Goal: Transaction & Acquisition: Purchase product/service

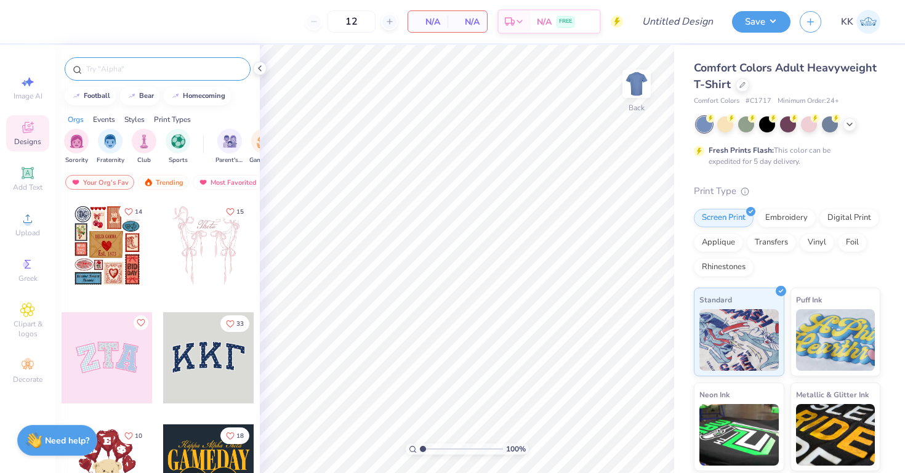
click at [180, 76] on div at bounding box center [158, 68] width 186 height 23
click at [156, 71] on input "text" at bounding box center [164, 69] width 158 height 12
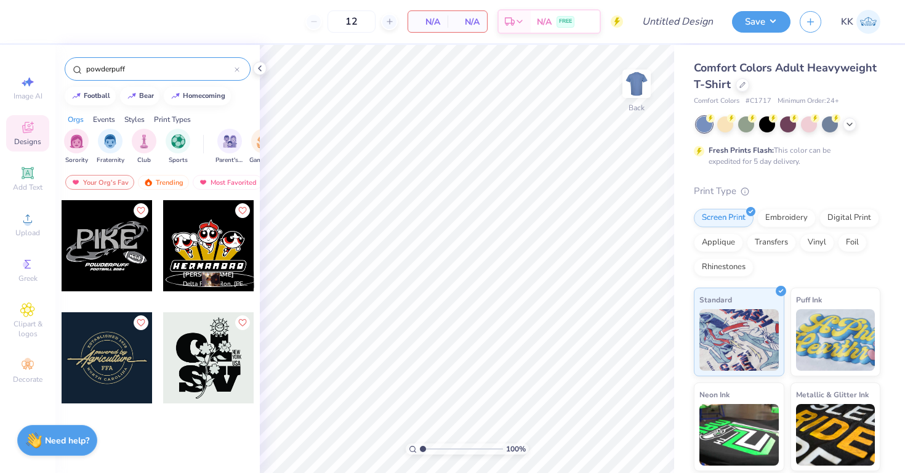
type input "powderpuff"
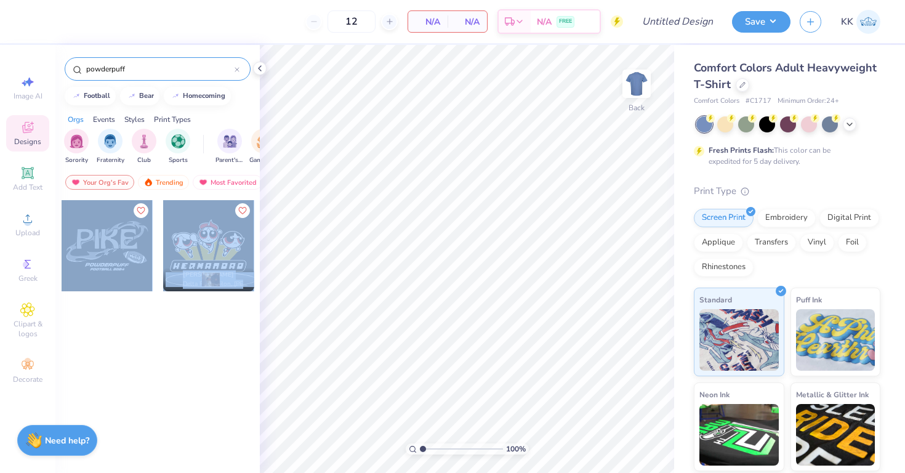
click at [443, 262] on div "12 N/A Per Item N/A Total Est. Delivery N/A FREE Design Title Save KK Image AI …" at bounding box center [452, 236] width 905 height 473
click at [108, 248] on div at bounding box center [107, 245] width 91 height 91
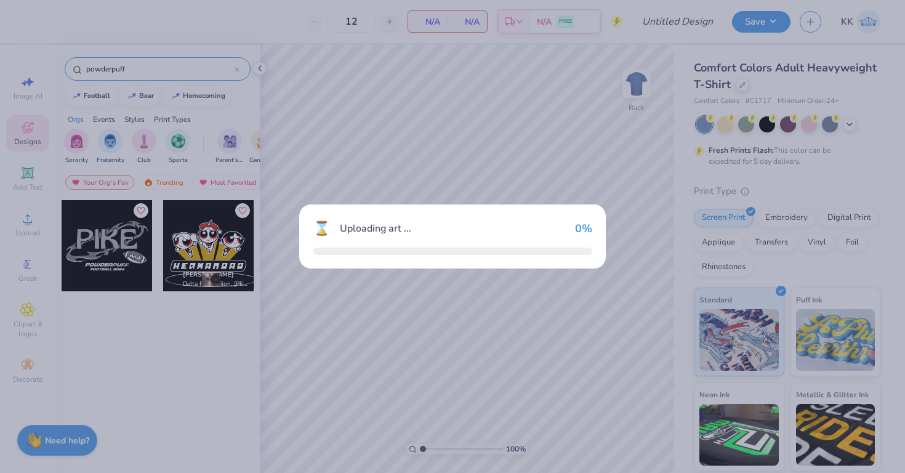
click at [108, 248] on div "⌛ Uploading art ... 0 %" at bounding box center [452, 236] width 905 height 473
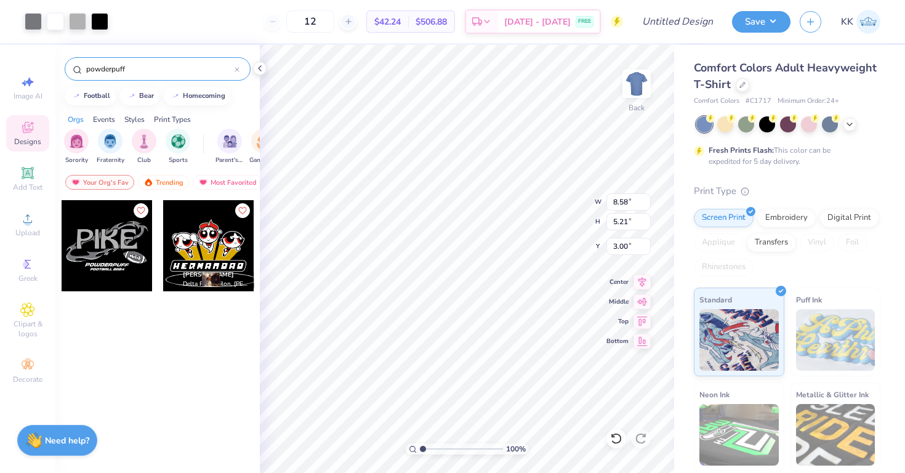
type input "11.35"
type input "6.89"
type input "13.41"
type input "8.13"
type input "10.07"
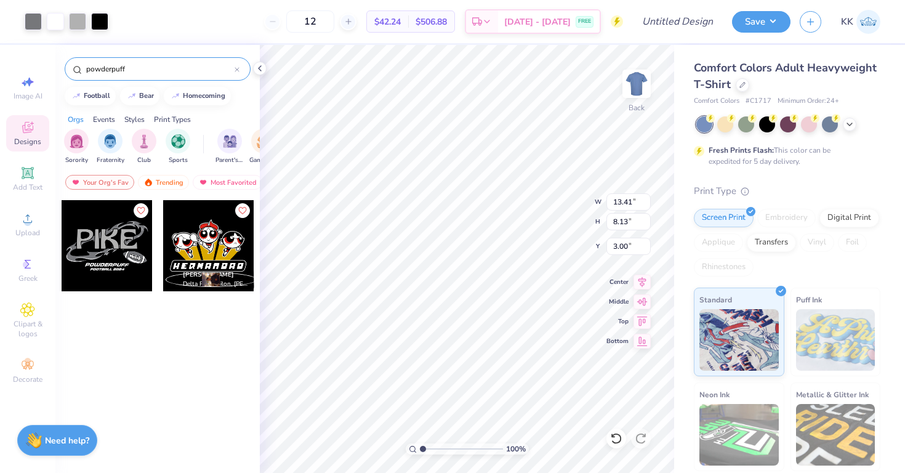
type input "3.41"
type input "4.24"
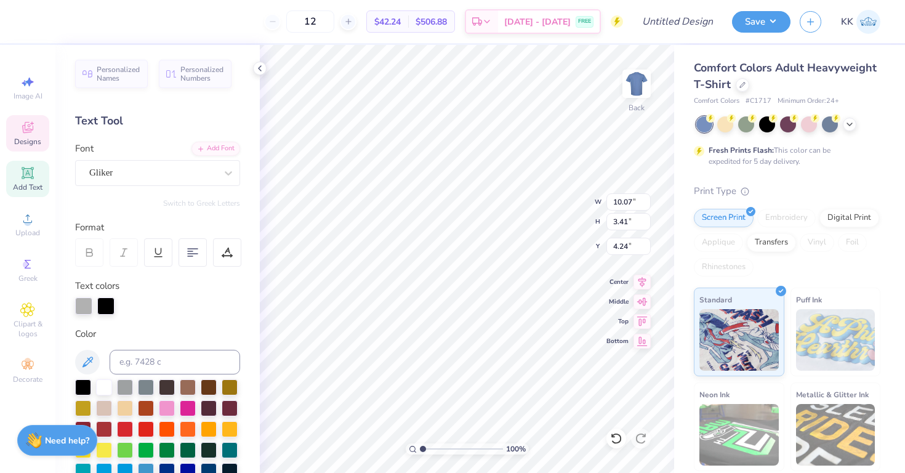
type textarea "SIGEP"
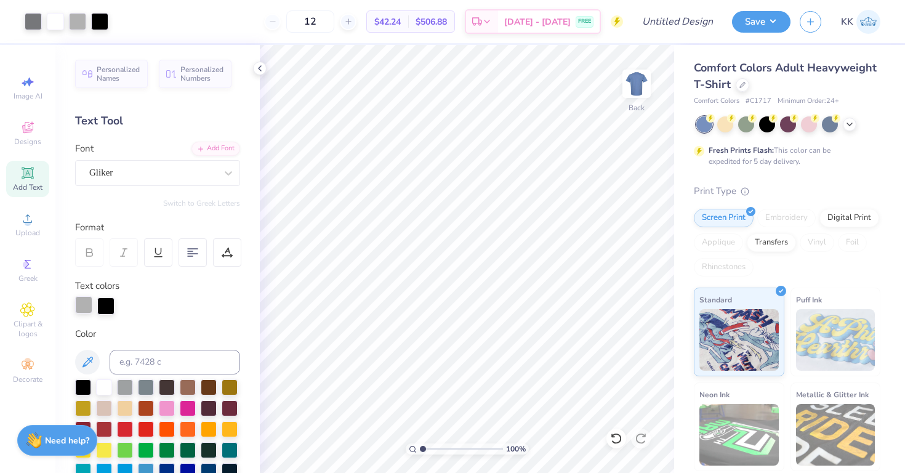
click at [83, 309] on div at bounding box center [83, 304] width 17 height 17
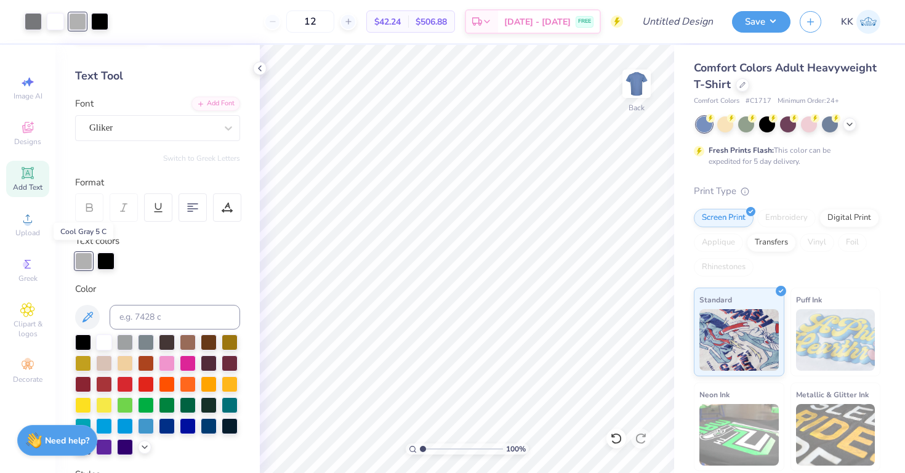
scroll to position [55, 0]
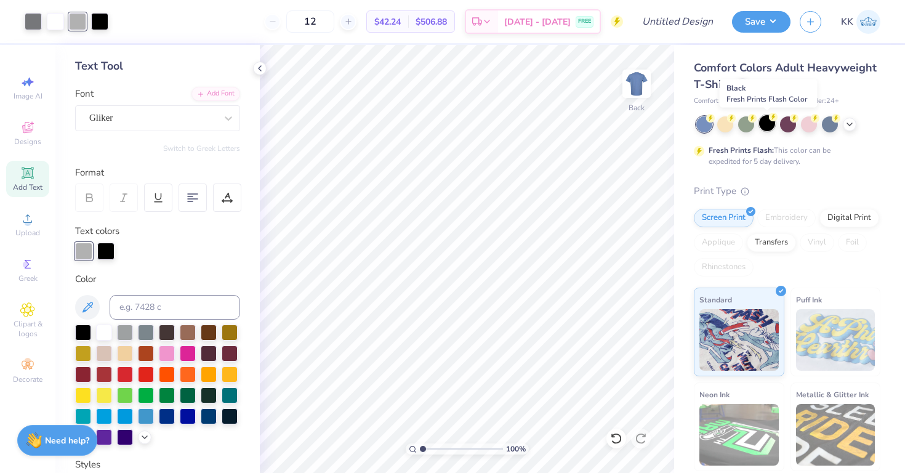
click at [767, 126] on div at bounding box center [767, 123] width 16 height 16
click at [848, 123] on icon at bounding box center [850, 123] width 10 height 10
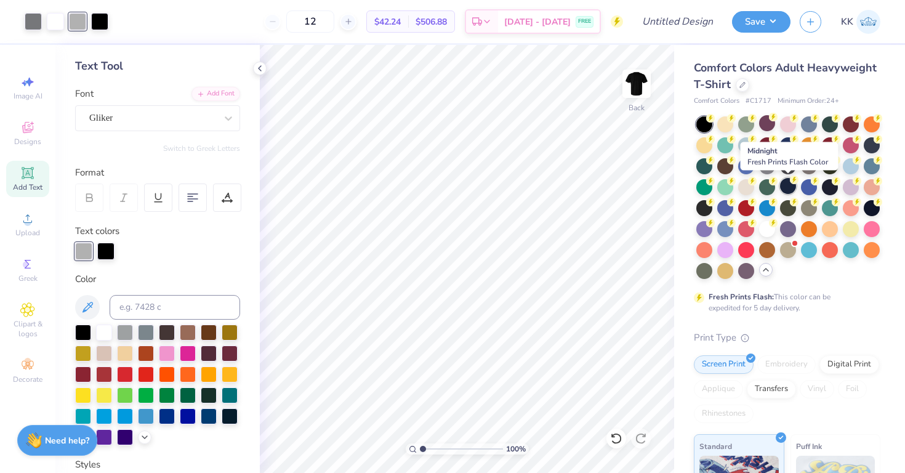
click at [713, 121] on icon at bounding box center [711, 118] width 4 height 6
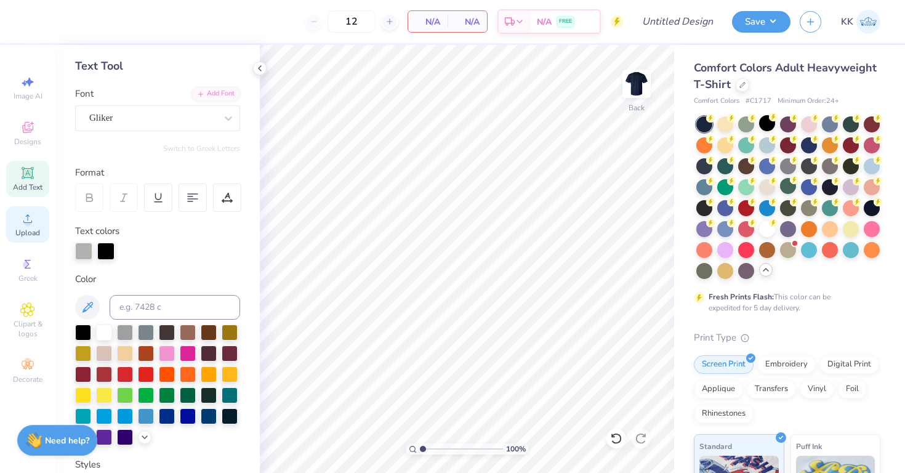
click at [29, 221] on circle at bounding box center [27, 222] width 7 height 7
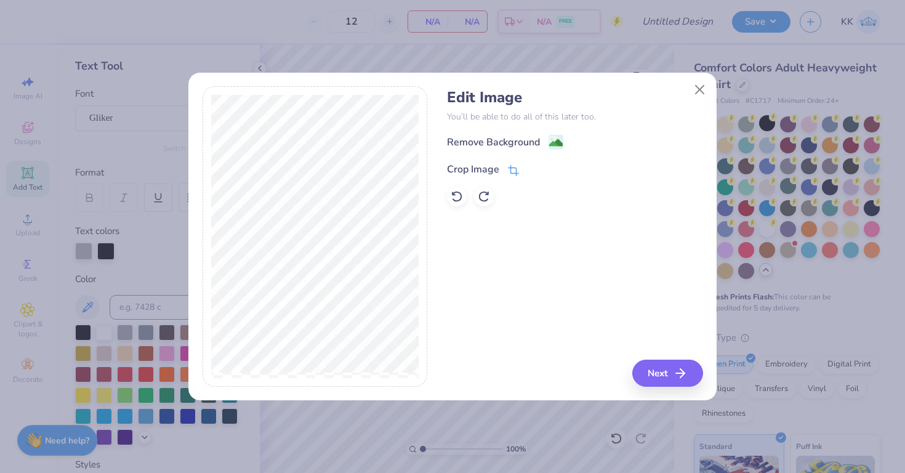
click at [488, 164] on div "Crop Image" at bounding box center [473, 169] width 52 height 15
click at [532, 169] on polyline at bounding box center [534, 168] width 5 height 4
click at [695, 374] on button "Next" at bounding box center [669, 373] width 71 height 27
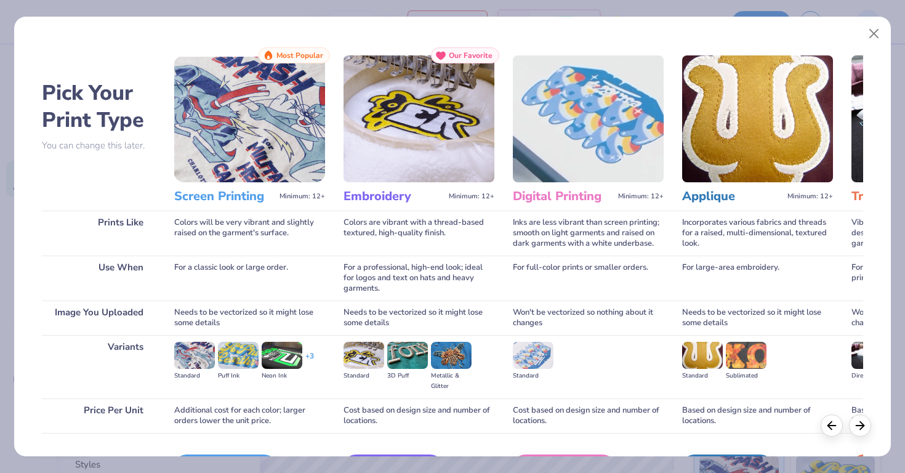
scroll to position [79, 0]
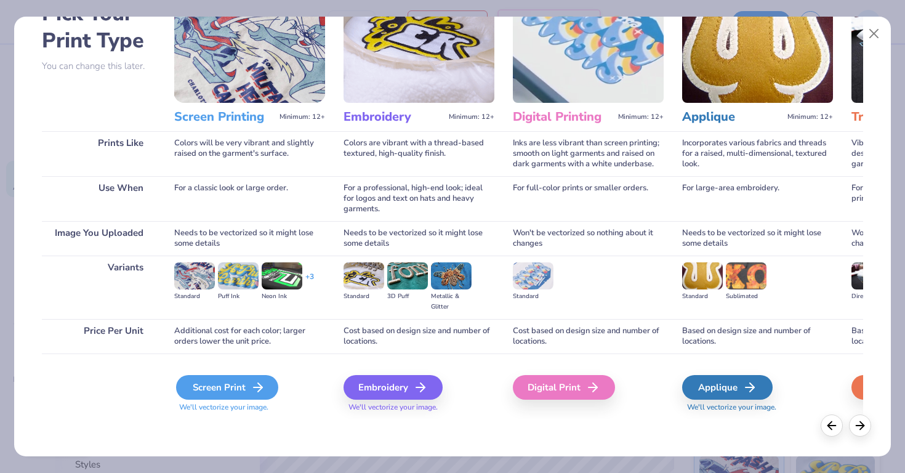
click at [221, 395] on div "Screen Print" at bounding box center [227, 387] width 102 height 25
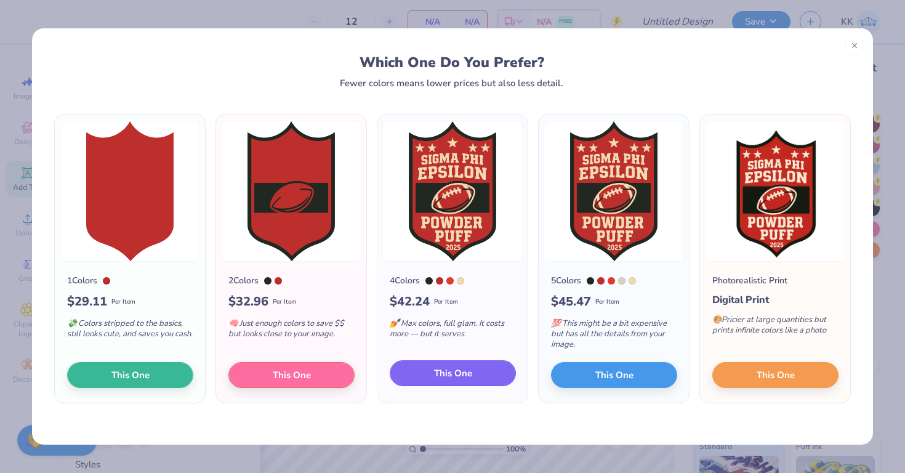
click at [464, 376] on span "This One" at bounding box center [453, 373] width 38 height 14
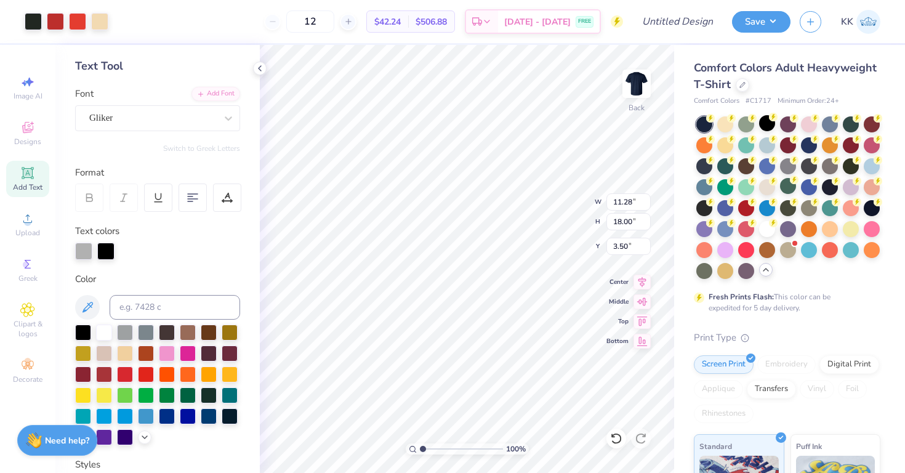
type input "4.01"
type input "9.90"
type input "15.80"
type input "3.00"
click at [628, 92] on img at bounding box center [636, 83] width 49 height 49
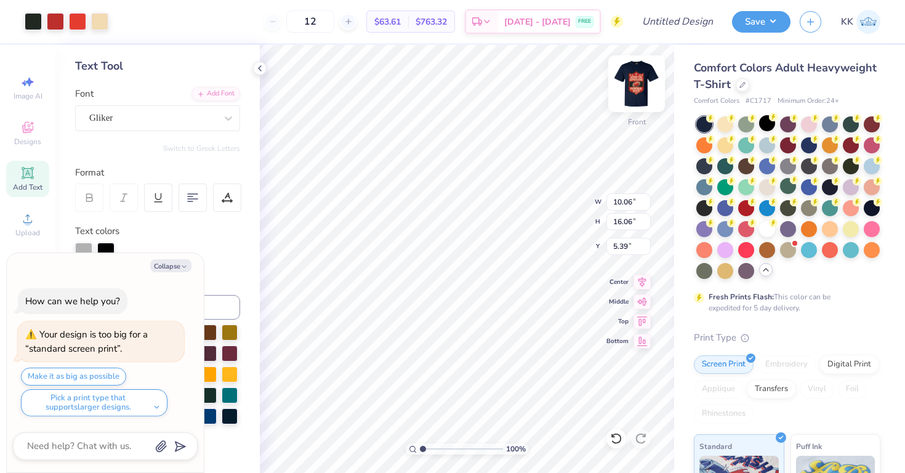
type textarea "x"
type input "3.00"
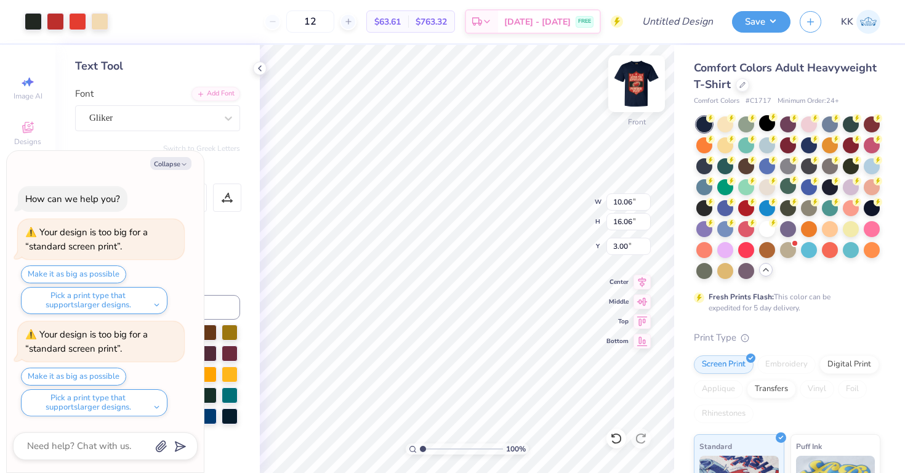
type textarea "x"
type input "11.00"
type input "17.55"
click at [99, 25] on div at bounding box center [99, 20] width 17 height 17
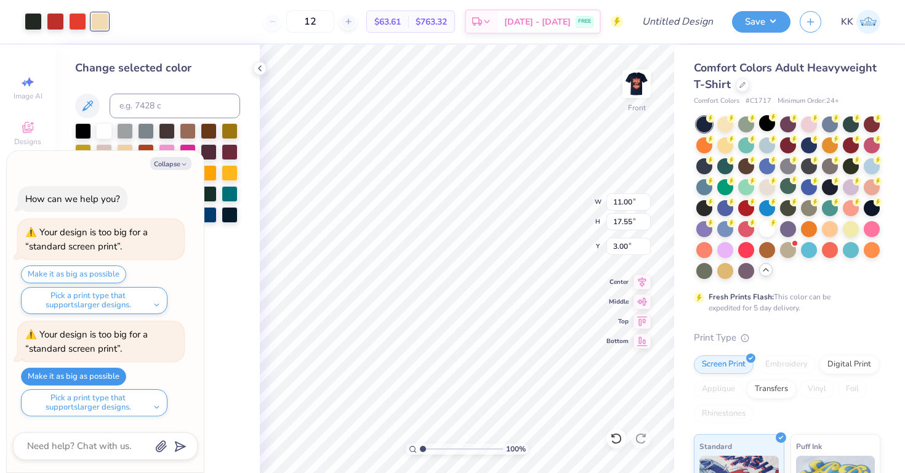
click at [113, 377] on button "Make it as big as possible" at bounding box center [73, 377] width 105 height 18
type textarea "x"
type input "11.28"
type input "18.00"
click at [183, 164] on icon "button" at bounding box center [183, 164] width 7 height 7
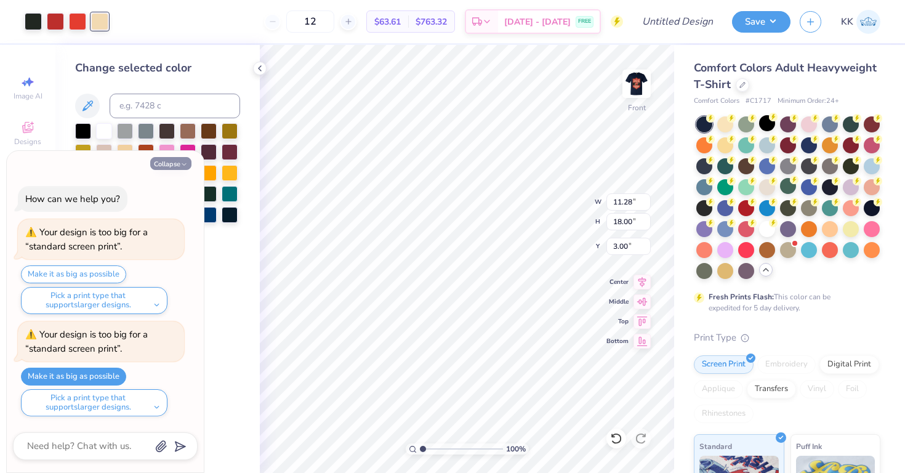
type textarea "x"
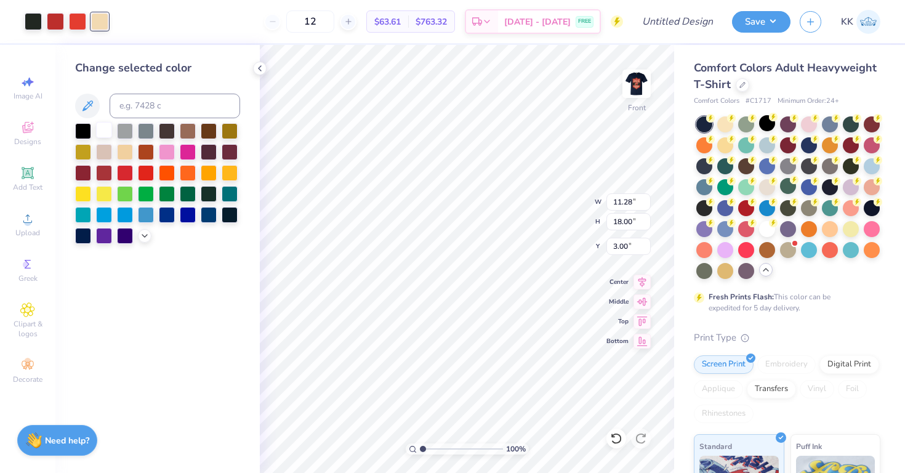
click at [103, 127] on div at bounding box center [104, 130] width 16 height 16
click at [143, 238] on icon at bounding box center [145, 235] width 10 height 10
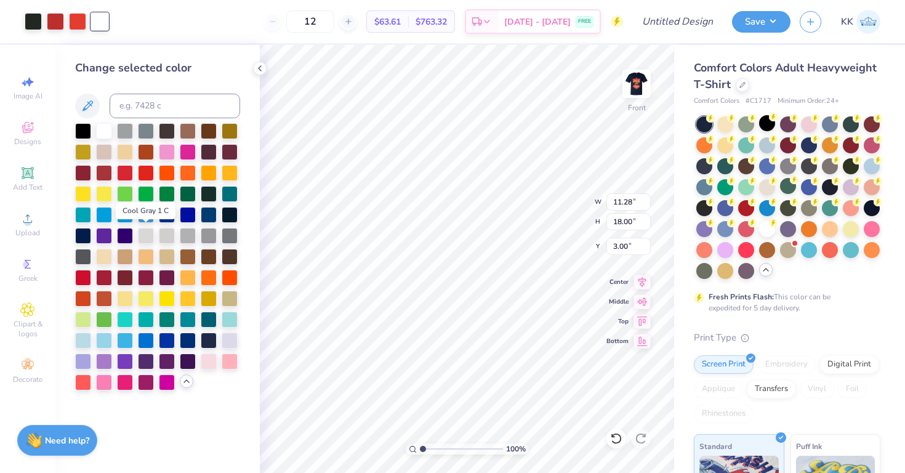
click at [143, 238] on div at bounding box center [146, 236] width 16 height 16
click at [210, 362] on div at bounding box center [209, 360] width 16 height 16
click at [168, 234] on div at bounding box center [167, 235] width 16 height 16
click at [100, 127] on div at bounding box center [104, 130] width 16 height 16
click at [69, 20] on div at bounding box center [77, 20] width 17 height 17
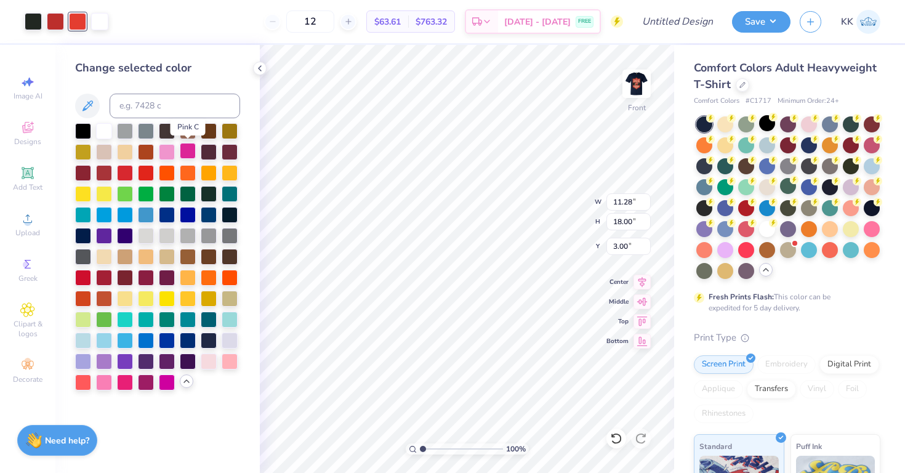
click at [193, 155] on div at bounding box center [188, 151] width 16 height 16
click at [233, 209] on div at bounding box center [230, 214] width 16 height 16
click at [228, 296] on div at bounding box center [230, 297] width 16 height 16
click at [143, 111] on input at bounding box center [175, 106] width 131 height 25
type input "black 3"
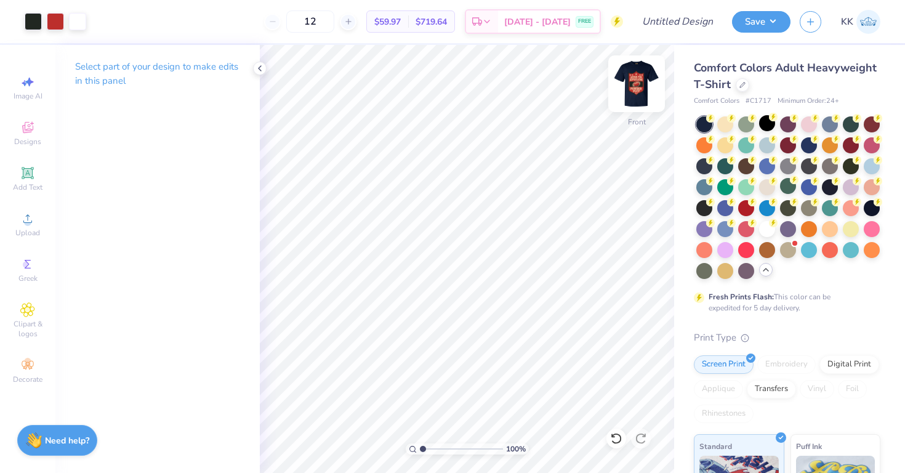
click at [634, 75] on img at bounding box center [636, 83] width 49 height 49
click at [634, 97] on img at bounding box center [636, 83] width 49 height 49
click at [77, 28] on div at bounding box center [77, 20] width 17 height 17
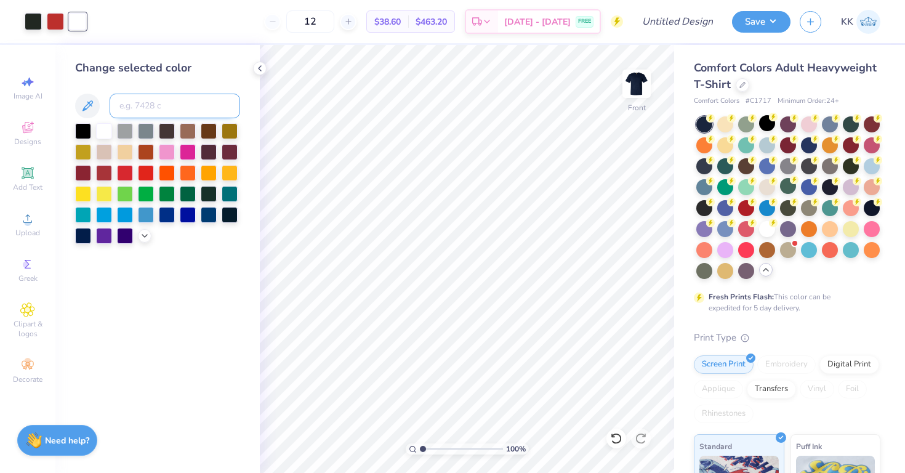
click at [122, 104] on input at bounding box center [175, 106] width 131 height 25
type input "7506"
click at [631, 87] on img at bounding box center [636, 83] width 49 height 49
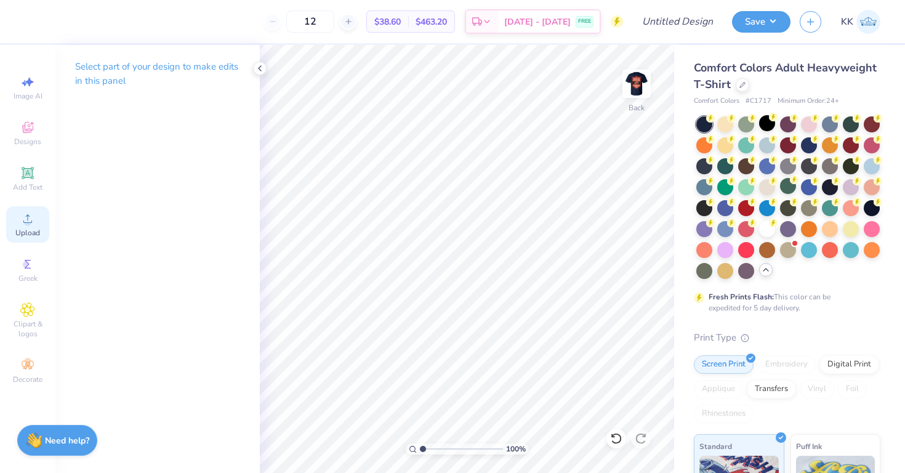
click at [6, 220] on div "Upload" at bounding box center [27, 224] width 43 height 36
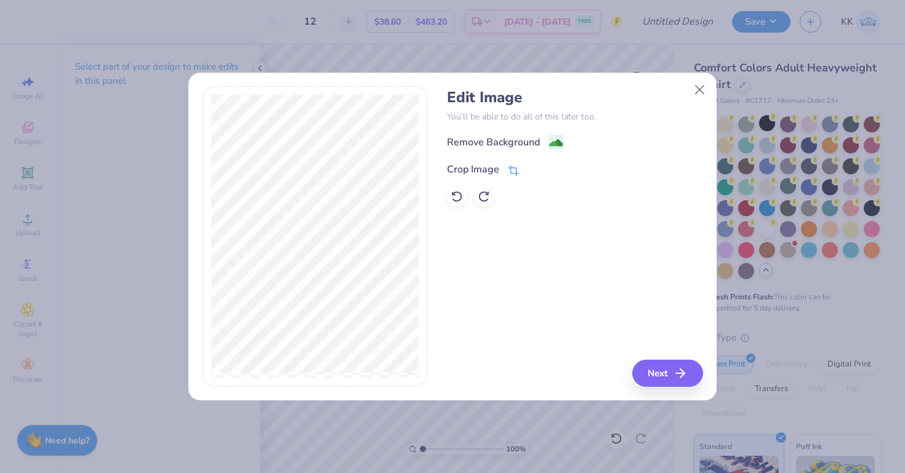
click at [495, 167] on div "Crop Image" at bounding box center [473, 169] width 52 height 15
click at [700, 92] on button "Close" at bounding box center [700, 89] width 23 height 23
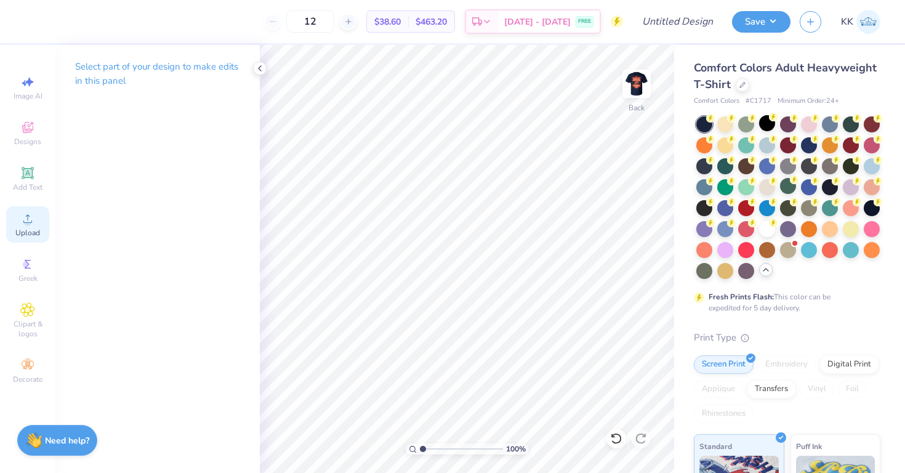
click at [27, 217] on icon at bounding box center [27, 218] width 9 height 9
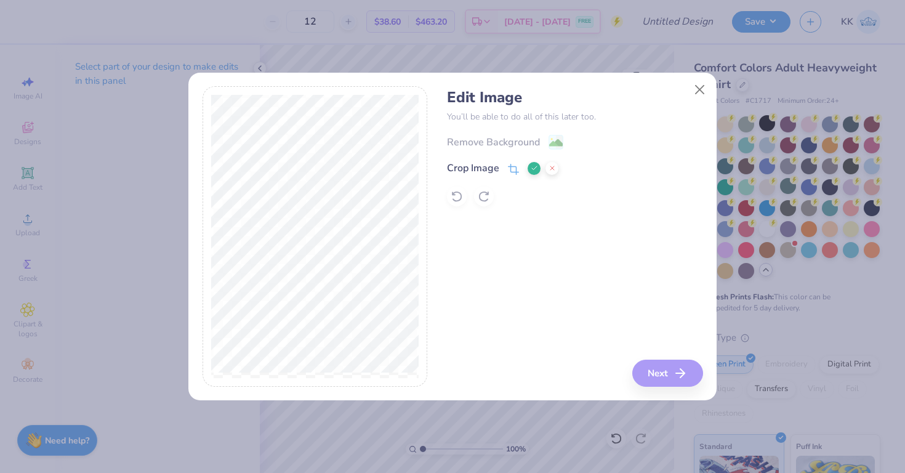
click at [511, 169] on icon at bounding box center [513, 169] width 11 height 11
click at [535, 169] on icon at bounding box center [534, 167] width 7 height 7
click at [509, 174] on icon at bounding box center [513, 170] width 11 height 11
click at [525, 170] on div "Crop Image" at bounding box center [502, 168] width 111 height 15
click at [532, 170] on icon at bounding box center [534, 167] width 7 height 7
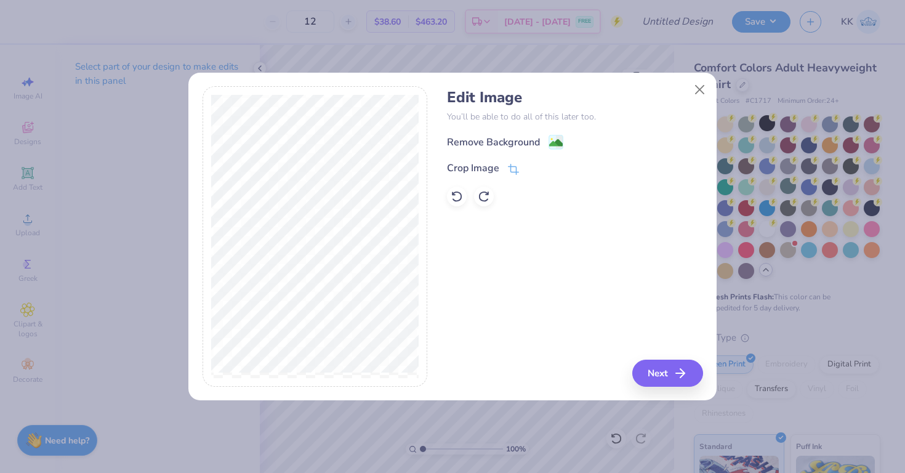
click at [680, 389] on div "Edit Image You’ll be able to do all of this later too. Remove Background Crop I…" at bounding box center [452, 243] width 528 height 314
click at [679, 375] on icon "button" at bounding box center [684, 373] width 15 height 15
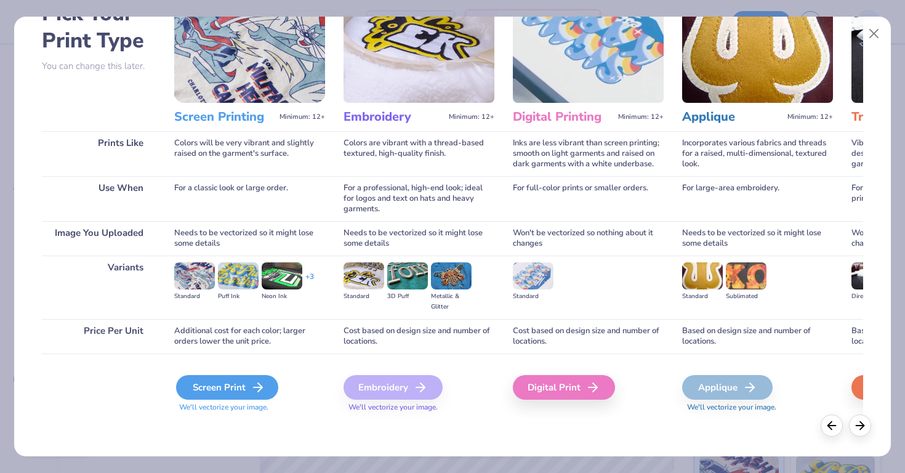
click at [267, 386] on div "Screen Print" at bounding box center [227, 387] width 102 height 25
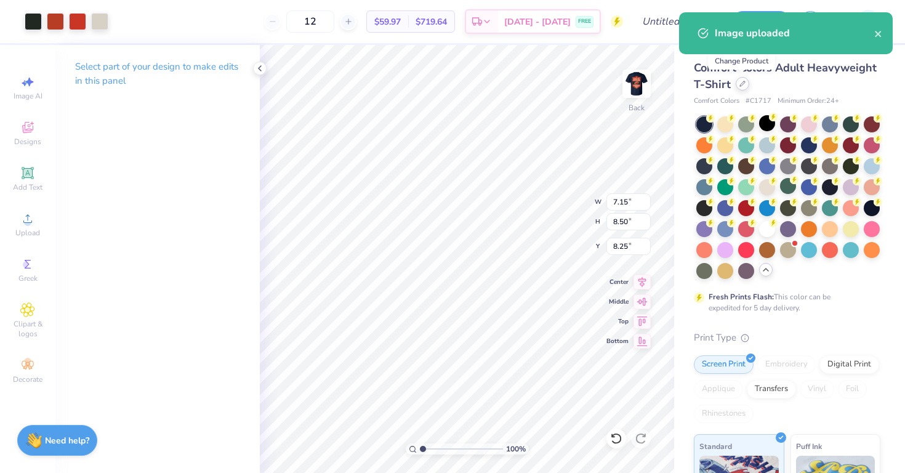
click at [739, 78] on div at bounding box center [743, 84] width 14 height 14
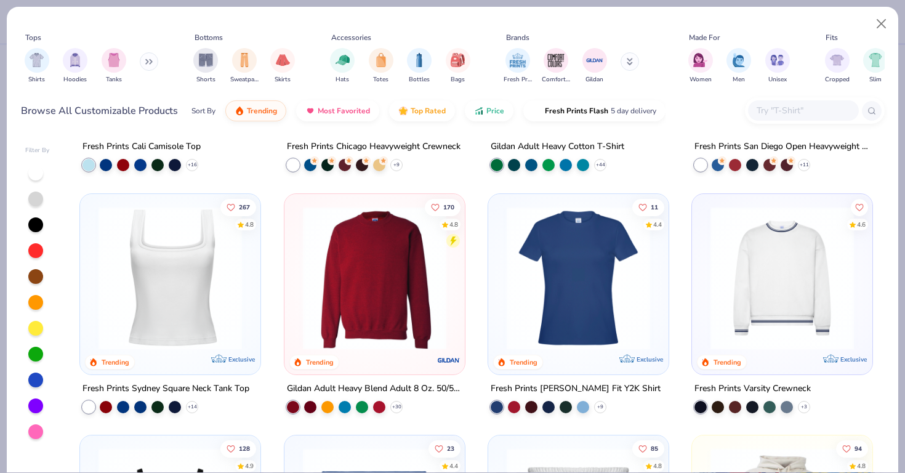
scroll to position [485, 0]
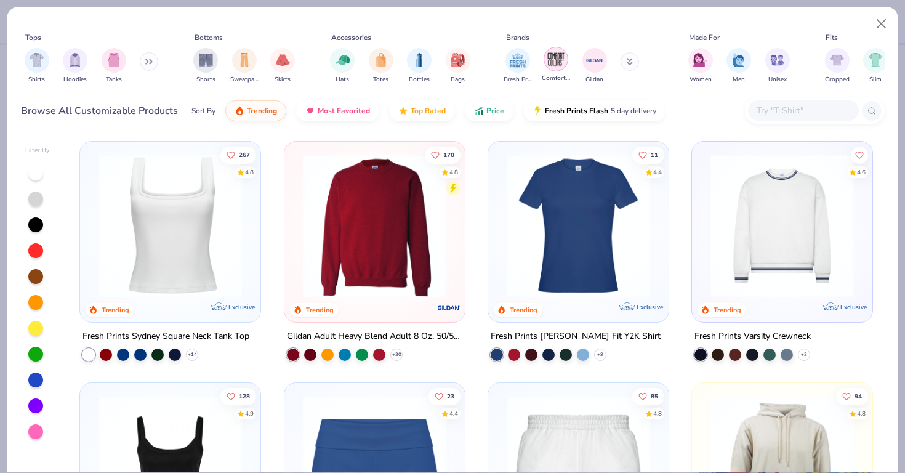
click at [555, 67] on img "filter for Comfort Colors" at bounding box center [556, 59] width 18 height 18
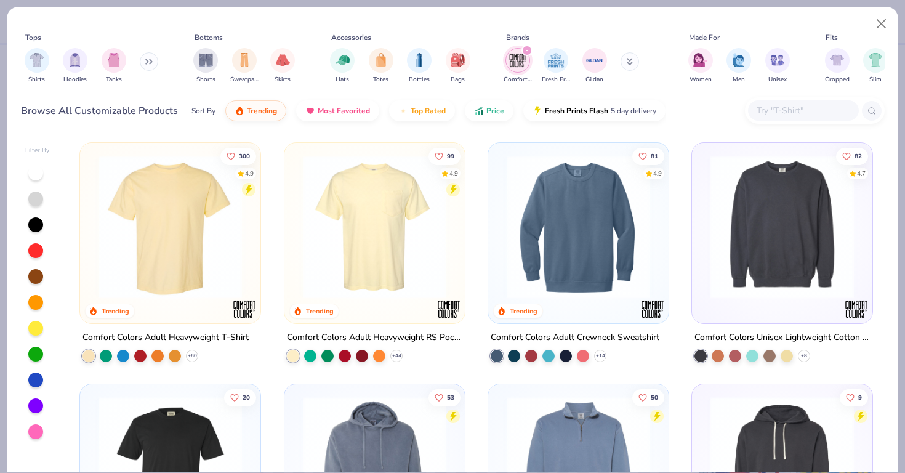
click at [374, 250] on img at bounding box center [375, 227] width 156 height 144
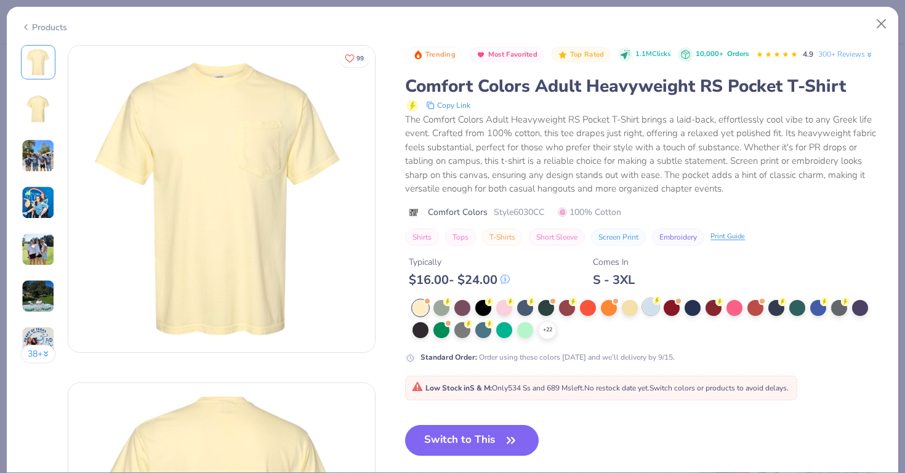
click at [647, 305] on div at bounding box center [651, 307] width 16 height 16
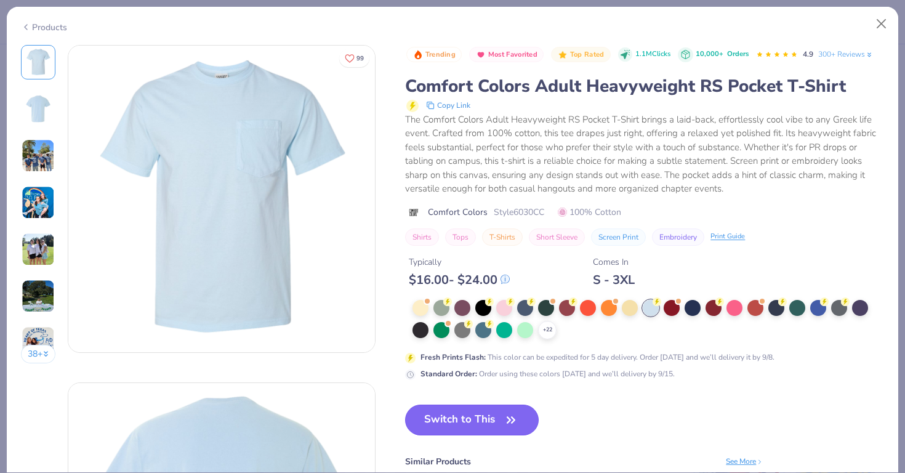
click at [498, 428] on button "Switch to This" at bounding box center [472, 420] width 134 height 31
